Goal: Entertainment & Leisure: Browse casually

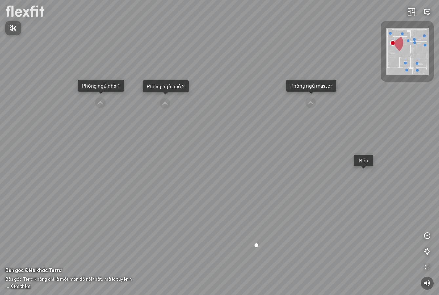
drag, startPoint x: 312, startPoint y: 177, endPoint x: 204, endPoint y: 147, distance: 112.7
click at [209, 145] on div at bounding box center [219, 147] width 439 height 295
drag, startPoint x: 270, startPoint y: 181, endPoint x: 174, endPoint y: 167, distance: 96.8
click at [139, 161] on div "Ban công Bếp Phòng ngủ master Phòng ngủ nhỏ 1 Phòng ngủ nhỏ 2" at bounding box center [219, 147] width 439 height 295
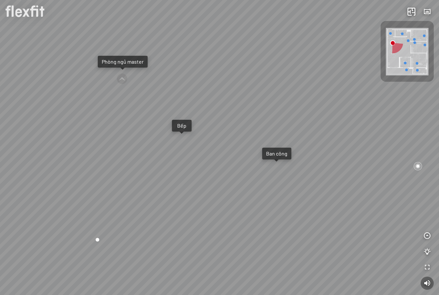
drag, startPoint x: 82, startPoint y: 143, endPoint x: -44, endPoint y: 140, distance: 126.0
click at [0, 140] on html "Ban công Bếp Phòng ngủ master Phòng ngủ nhỏ 1 Phòng ngủ nhỏ 2 INFO: krpano 1.20…" at bounding box center [219, 147] width 439 height 295
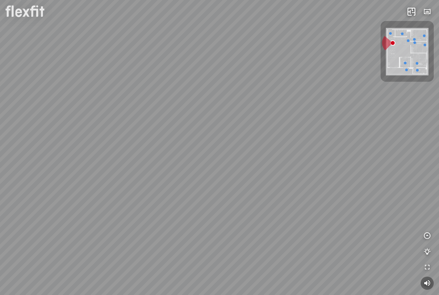
drag, startPoint x: 205, startPoint y: 136, endPoint x: 210, endPoint y: 247, distance: 111.0
click at [210, 247] on div "Ban công Bếp Phòng ngủ master Phòng ngủ nhỏ 1 Phòng ngủ nhỏ 2" at bounding box center [219, 147] width 439 height 295
